Goal: Task Accomplishment & Management: Use online tool/utility

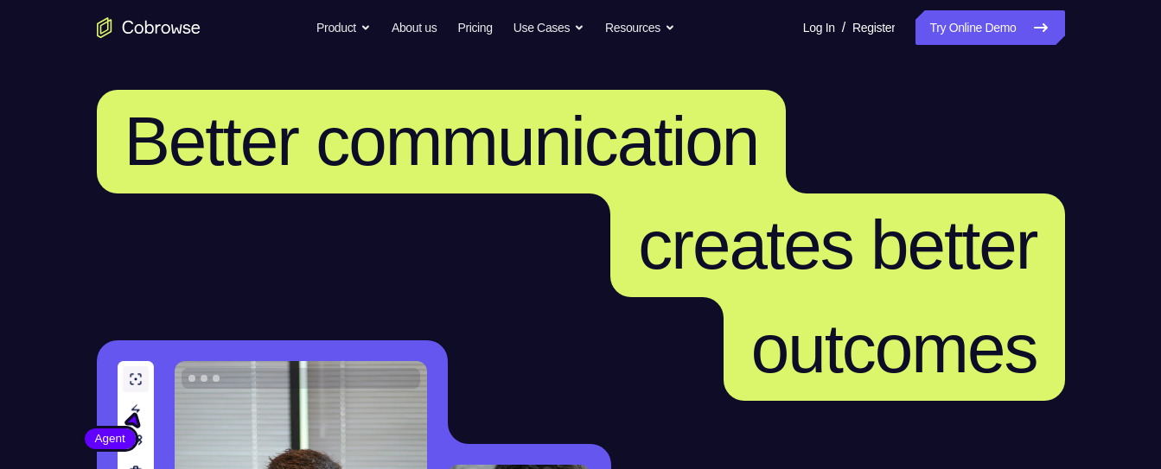
click at [967, 30] on link "Try Online Demo" at bounding box center [990, 27] width 149 height 35
click at [998, 29] on link "Try Online Demo" at bounding box center [990, 27] width 149 height 35
click at [942, 25] on link "Try Online Demo" at bounding box center [990, 27] width 149 height 35
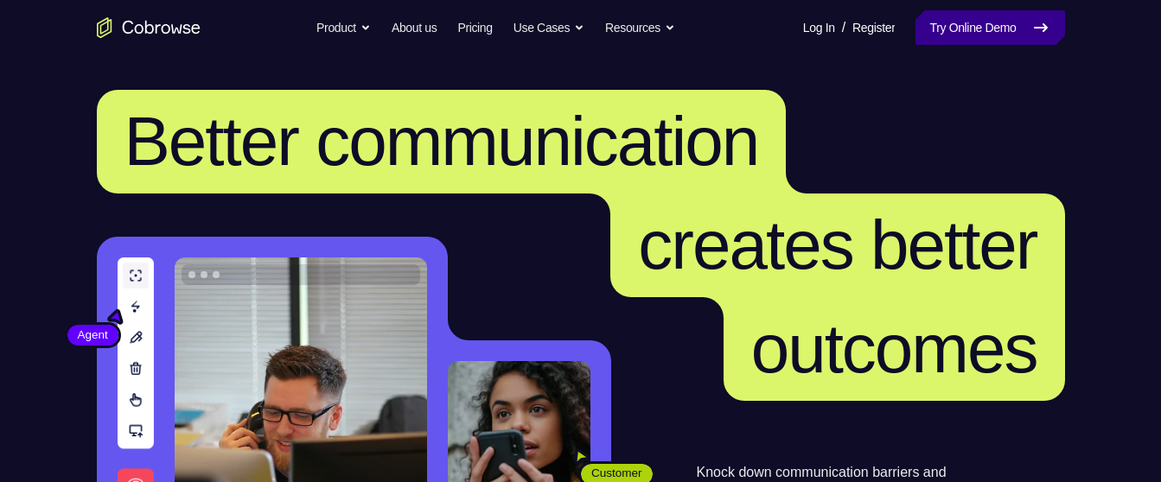
click at [1024, 22] on link "Try Online Demo" at bounding box center [990, 27] width 149 height 35
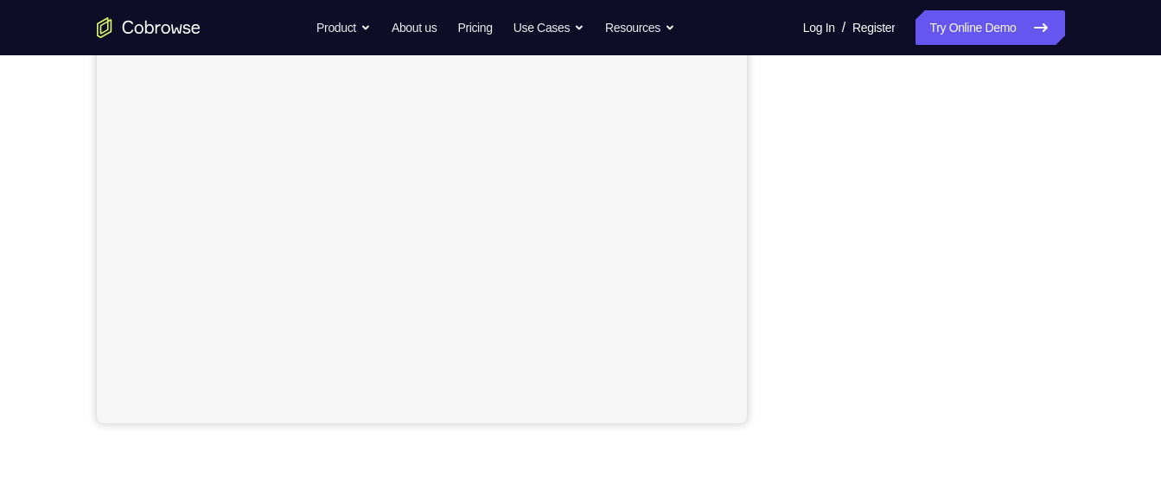
scroll to position [388, 0]
